Goal: Find specific page/section: Find specific page/section

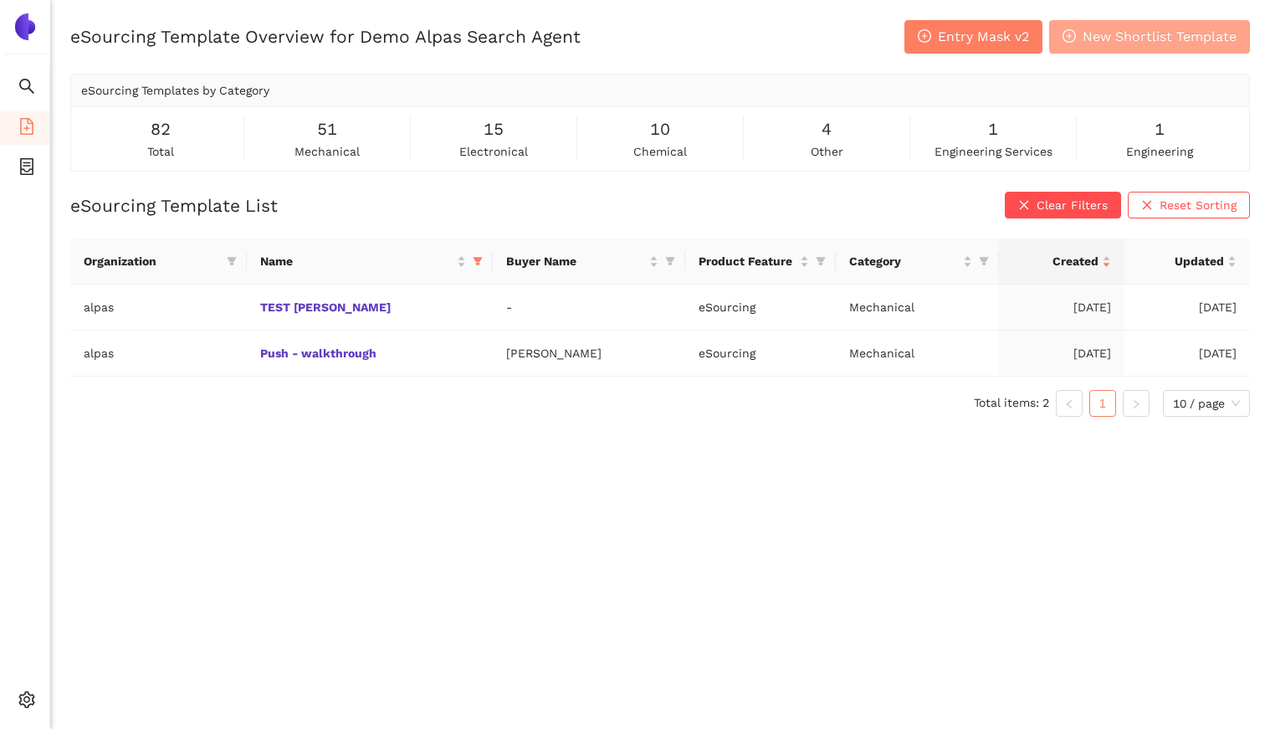
click at [1097, 42] on span "New Shortlist Template" at bounding box center [1160, 36] width 154 height 21
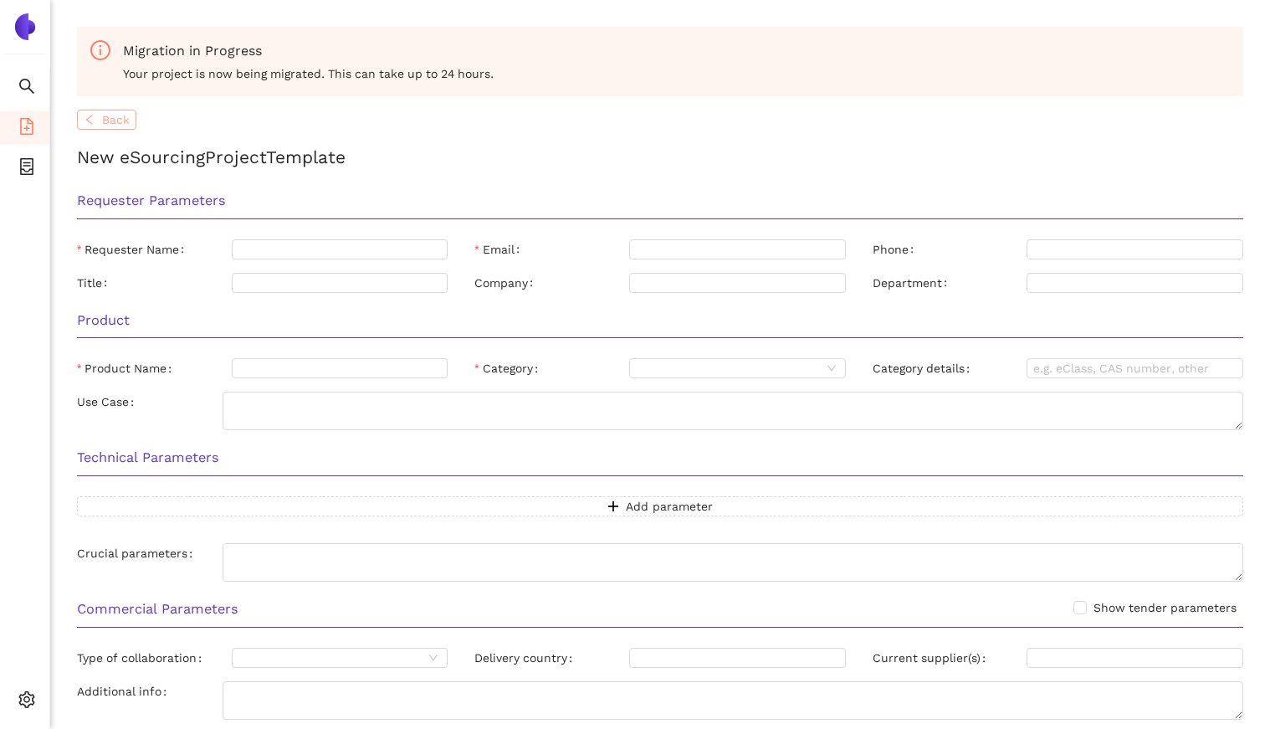
click at [109, 123] on span "Back" at bounding box center [116, 119] width 28 height 18
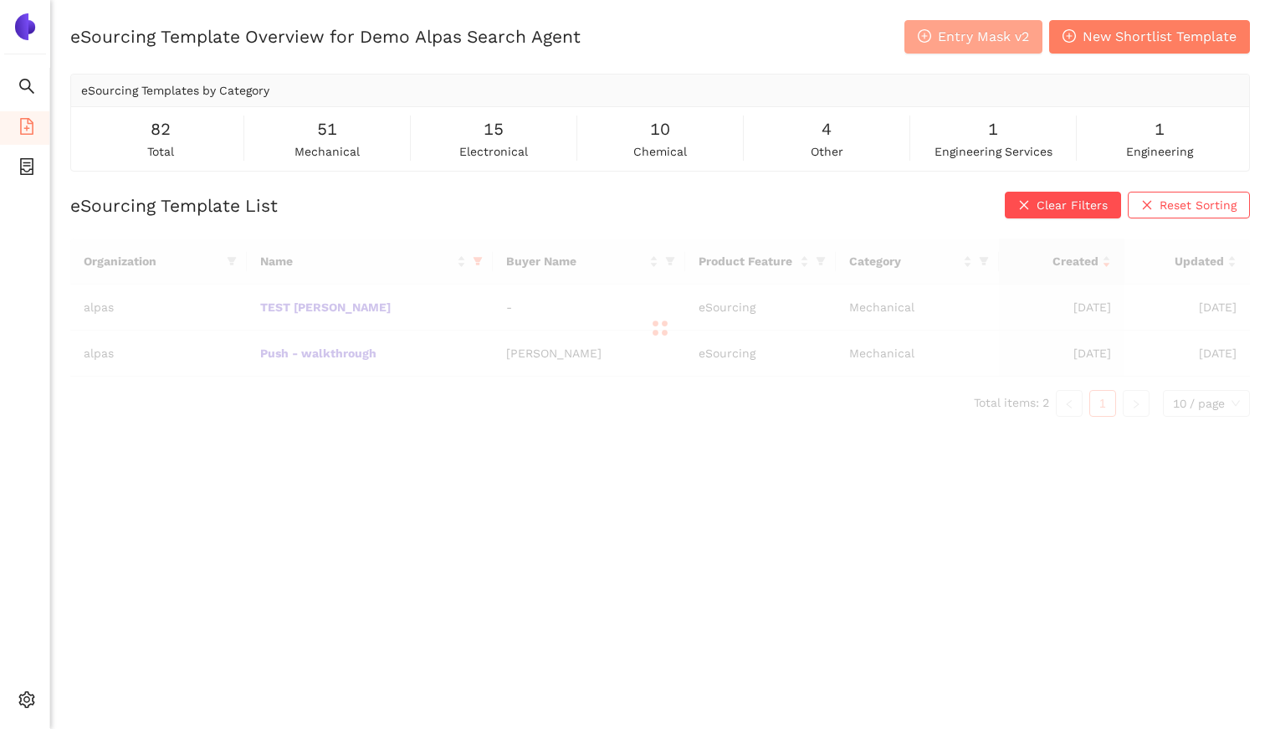
click at [945, 39] on span "Entry Mask v2" at bounding box center [983, 36] width 91 height 21
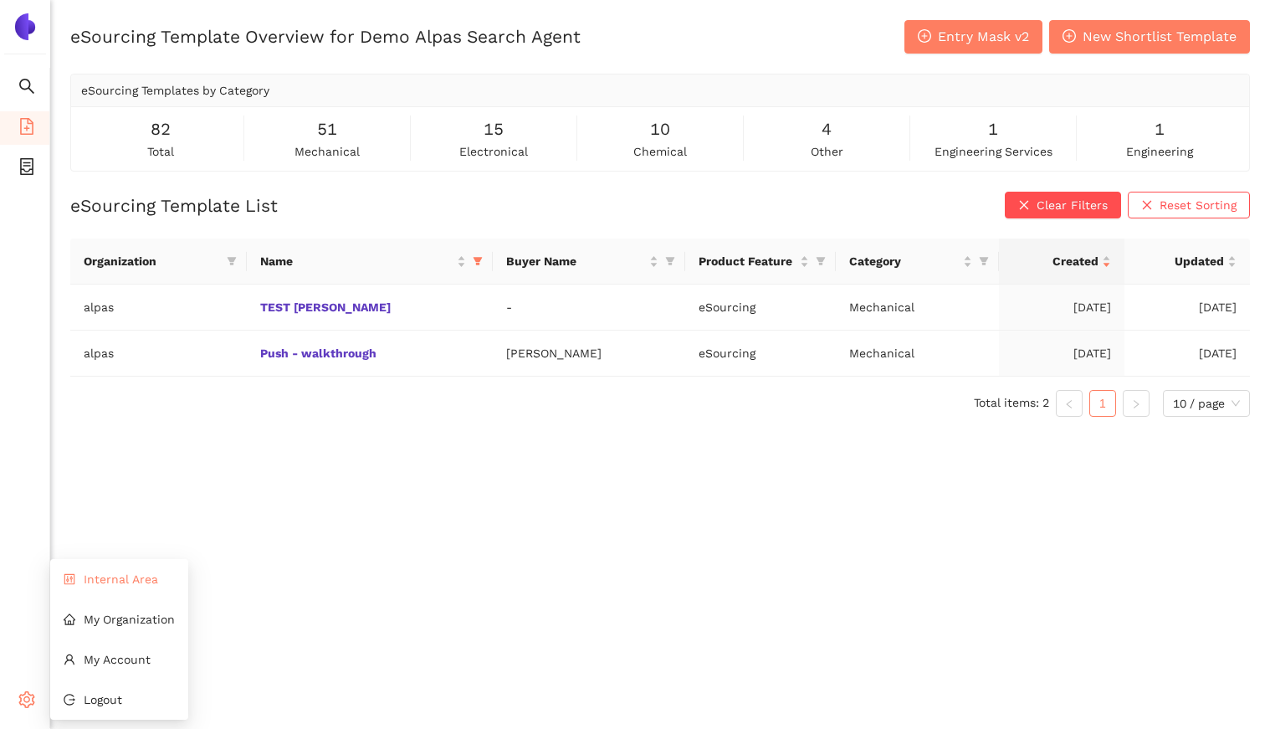
click at [109, 595] on li "Internal Area" at bounding box center [119, 578] width 138 height 33
